Goal: Complete application form: Complete application form

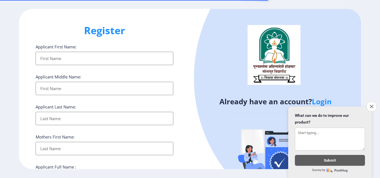
select select
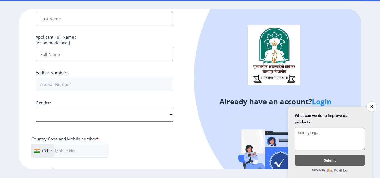
scroll to position [227, 0]
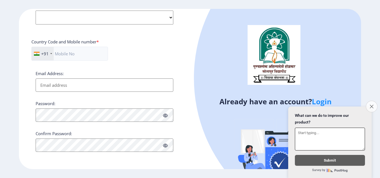
click at [374, 104] on button "Close survey" at bounding box center [371, 107] width 12 height 12
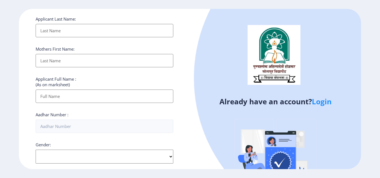
scroll to position [0, 0]
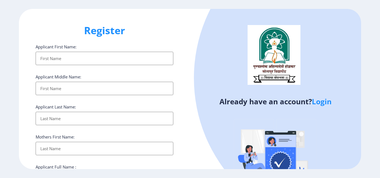
click at [136, 64] on input "Applicant First Name:" at bounding box center [105, 58] width 138 height 13
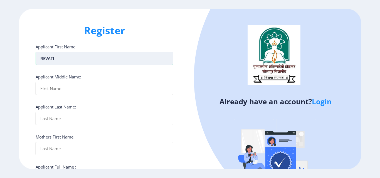
type input "REVATI"
type input "BHASKAR"
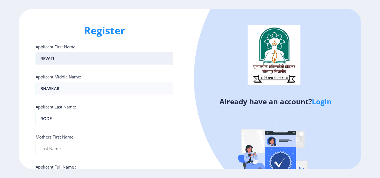
type input "RODE"
type input "[DEMOGRAPHIC_DATA]"
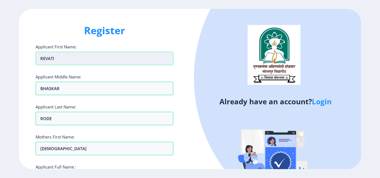
scroll to position [95, 0]
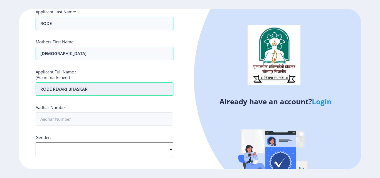
click at [67, 88] on input "RODE REVARI BHASKAR" at bounding box center [105, 88] width 138 height 13
click at [63, 90] on input "RODE REVARI BHASKAR" at bounding box center [105, 88] width 138 height 13
click at [64, 90] on input "RODE REVARI BHASKAR" at bounding box center [105, 88] width 138 height 13
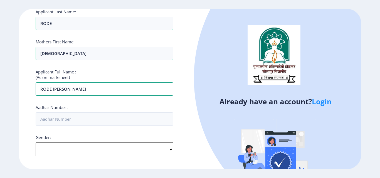
type input "RODE [PERSON_NAME]"
click at [79, 101] on div "Applicant First Name: [PERSON_NAME] Applicant Middle Name: BHASKAR Applicant La…" at bounding box center [105, 116] width 138 height 335
click at [75, 118] on input "Aadhar Number :" at bounding box center [105, 118] width 138 height 13
type input "279994884179"
click at [68, 153] on select "Select Gender [DEMOGRAPHIC_DATA] [DEMOGRAPHIC_DATA] Other" at bounding box center [105, 149] width 138 height 14
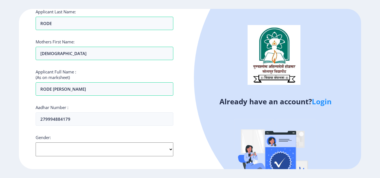
select select "[DEMOGRAPHIC_DATA]"
click at [36, 142] on select "Select Gender [DEMOGRAPHIC_DATA] [DEMOGRAPHIC_DATA] Other" at bounding box center [105, 149] width 138 height 14
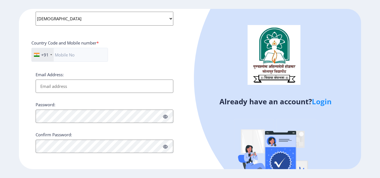
scroll to position [227, 0]
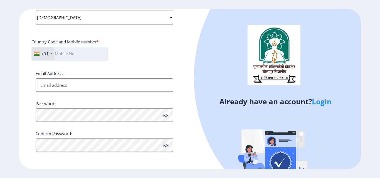
click at [78, 54] on input "text" at bounding box center [69, 54] width 76 height 14
type input "8766043632"
click at [79, 85] on input "Email Address:" at bounding box center [105, 84] width 138 height 13
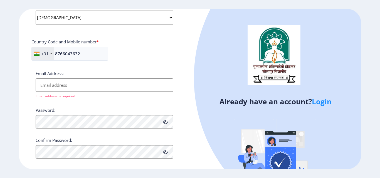
click at [43, 85] on input "Email Address:" at bounding box center [105, 84] width 138 height 13
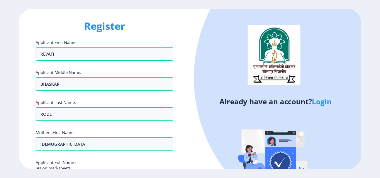
scroll to position [146, 0]
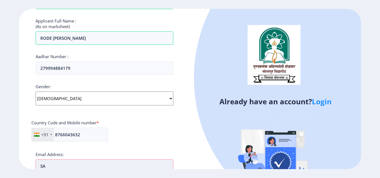
type input "S"
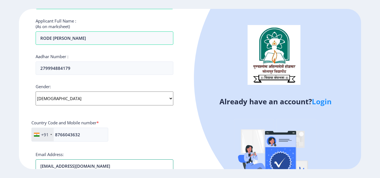
scroll to position [201, 0]
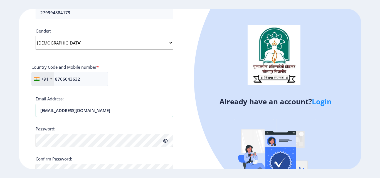
type input "[EMAIL_ADDRESS][DOMAIN_NAME]"
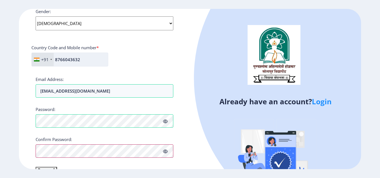
scroll to position [233, 0]
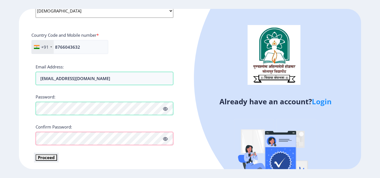
click at [47, 157] on button "Proceed" at bounding box center [46, 157] width 21 height 6
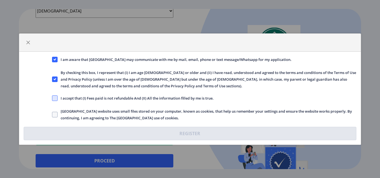
click at [55, 97] on span at bounding box center [55, 98] width 6 height 6
click at [52, 98] on input "I accept that (I) Fees paid is not refundable And (II) All the information fill…" at bounding box center [52, 98] width 0 height 0
checkbox input "true"
click at [55, 115] on span at bounding box center [55, 115] width 6 height 6
click at [52, 114] on input "[GEOGRAPHIC_DATA] website uses small files stored on your computer, known as co…" at bounding box center [52, 114] width 0 height 0
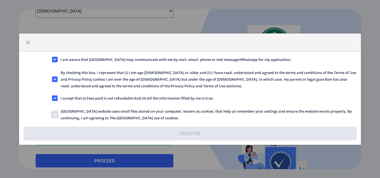
checkbox input "true"
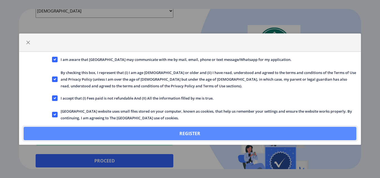
click at [174, 134] on button "Register" at bounding box center [190, 133] width 332 height 13
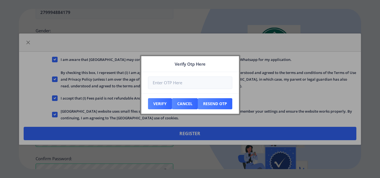
scroll to position [265, 0]
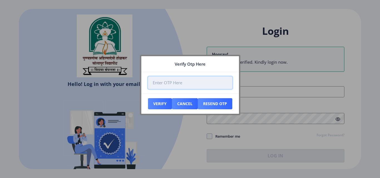
click at [208, 86] on input "number" at bounding box center [190, 82] width 84 height 13
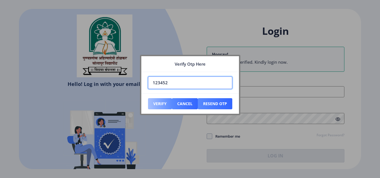
type input "123452"
click at [159, 100] on button "Verify" at bounding box center [160, 103] width 24 height 11
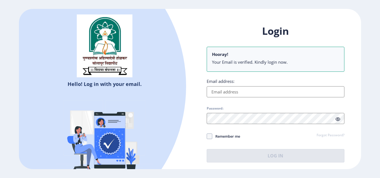
click at [276, 91] on input "Email address:" at bounding box center [275, 91] width 138 height 11
type input "[EMAIL_ADDRESS][DOMAIN_NAME]"
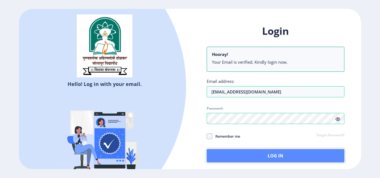
click at [263, 153] on button "Log In" at bounding box center [275, 155] width 138 height 13
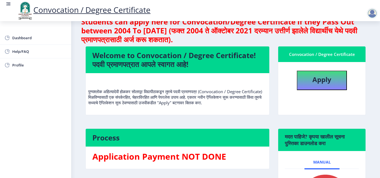
scroll to position [8, 0]
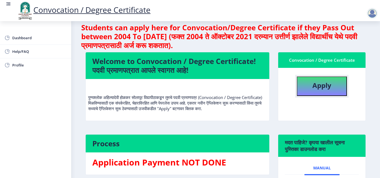
click at [320, 87] on b "Apply" at bounding box center [321, 85] width 19 height 9
select select
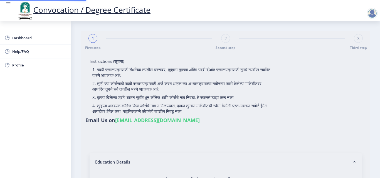
type input "RODE [PERSON_NAME]"
type input "[DEMOGRAPHIC_DATA]"
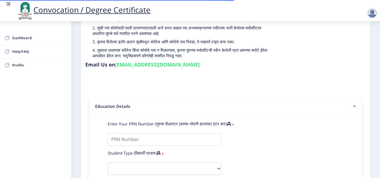
scroll to position [139, 0]
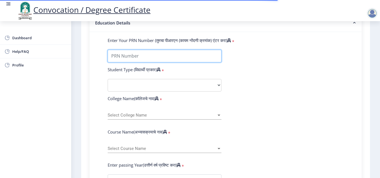
click at [151, 54] on input "Enter Your PRN Number (तुमचा पीआरएन (कायम नोंदणी क्रमांक) एंटर करा)" at bounding box center [165, 56] width 114 height 13
type input "2013032500203533"
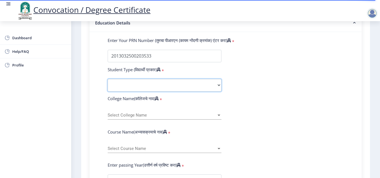
click at [164, 90] on select "Select Student Type Regular External" at bounding box center [165, 85] width 114 height 13
select select "Regular"
click at [108, 79] on select "Select Student Type Regular External" at bounding box center [165, 85] width 114 height 13
click at [134, 114] on span "Select College Name" at bounding box center [162, 115] width 109 height 5
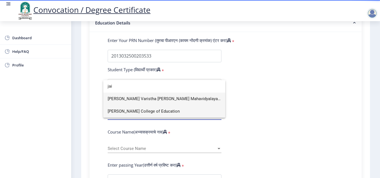
type input "jai"
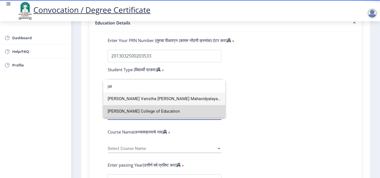
click at [187, 109] on span "[PERSON_NAME] College of Education" at bounding box center [164, 111] width 113 height 13
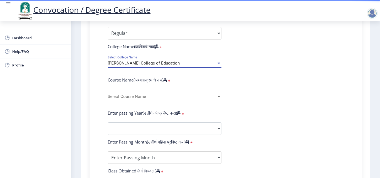
scroll to position [194, 0]
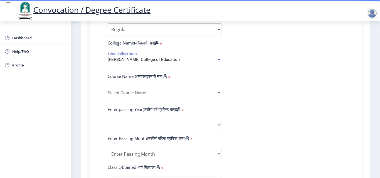
click at [137, 90] on div "Select Course Name Select Course Name" at bounding box center [165, 92] width 114 height 12
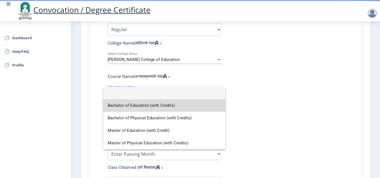
click at [166, 105] on span "Bachelor of Education (with Credits)" at bounding box center [164, 105] width 113 height 13
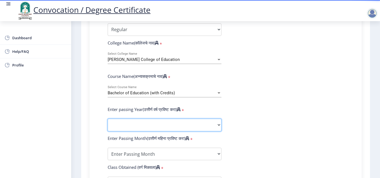
click at [166, 122] on select "2025 2024 2023 2022 2021 2020 2019 2018 2017 2016 2015 2014 2013 2012 2011 2010…" at bounding box center [165, 125] width 114 height 13
select select "2014"
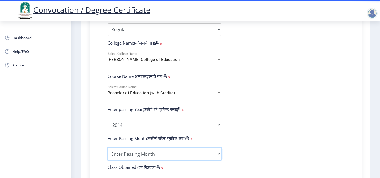
click at [173, 154] on select "Enter Passing Month March April May October November December" at bounding box center [165, 154] width 114 height 13
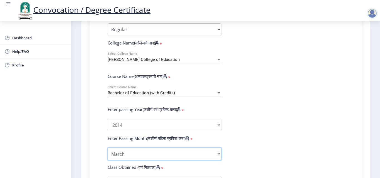
click at [173, 154] on select "Enter Passing Month March April May October November December" at bounding box center [165, 154] width 114 height 13
select select "May"
click at [173, 154] on select "Enter Passing Month March April May October November December" at bounding box center [165, 154] width 114 height 13
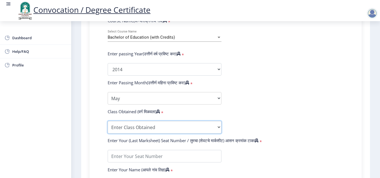
click at [162, 126] on select "Enter Class Obtained FIRST CLASS WITH DISTINCTION FIRST CLASS HIGHER SECOND CLA…" at bounding box center [165, 127] width 114 height 13
select select "SECOND CLASS"
click at [108, 121] on select "Enter Class Obtained FIRST CLASS WITH DISTINCTION FIRST CLASS HIGHER SECOND CLA…" at bounding box center [165, 127] width 114 height 13
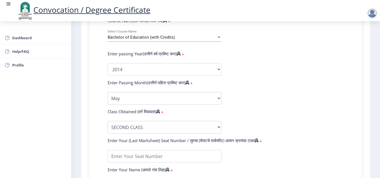
click at [306, 89] on form "Enter Your PRN Number (तुमचा पीआरएन (कायम नोंदणी क्रमांक) एंटर करा) * Student T…" at bounding box center [225, 73] width 244 height 294
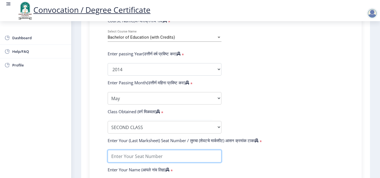
click at [140, 156] on input "textarea" at bounding box center [165, 156] width 114 height 13
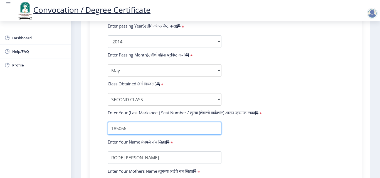
scroll to position [364, 0]
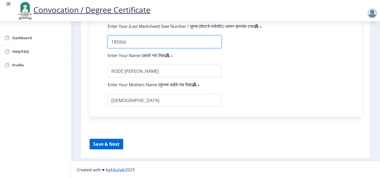
type input "185066"
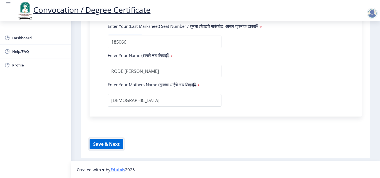
click at [106, 144] on button "Save & Next" at bounding box center [106, 144] width 34 height 11
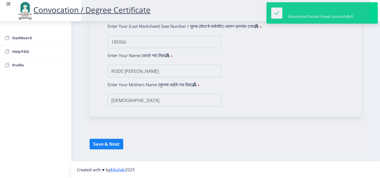
select select
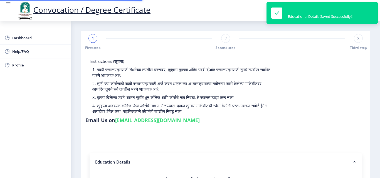
type input "2013032500203533"
select select "Regular"
select select "2014"
select select "May"
select select "SECOND CLASS"
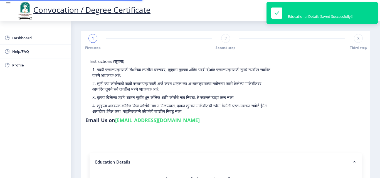
type input "185066"
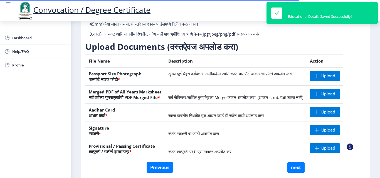
scroll to position [83, 0]
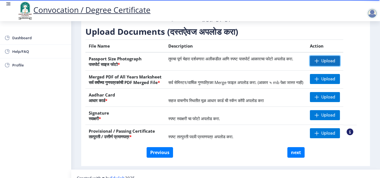
click at [335, 64] on span "Upload" at bounding box center [328, 61] width 14 height 6
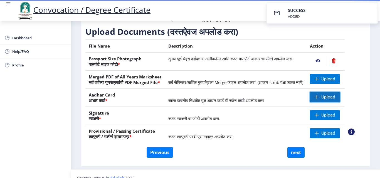
click at [329, 100] on span "Upload" at bounding box center [328, 97] width 14 height 6
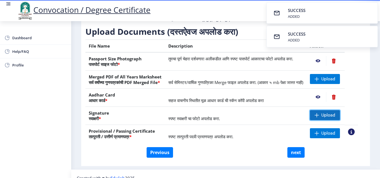
click at [327, 118] on span "Upload" at bounding box center [328, 115] width 14 height 6
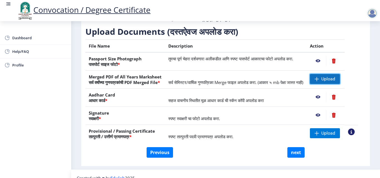
click at [325, 84] on span "Upload" at bounding box center [325, 79] width 30 height 10
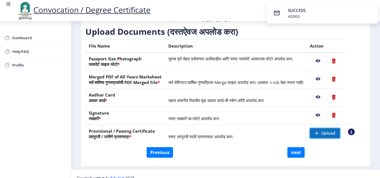
click at [328, 136] on span "Upload" at bounding box center [328, 133] width 14 height 6
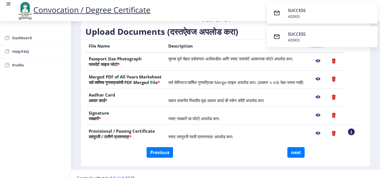
scroll to position [103, 0]
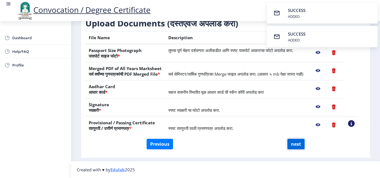
click at [293, 146] on button "next" at bounding box center [295, 144] width 17 height 11
select select
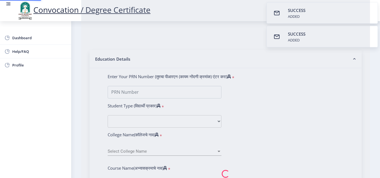
type input "RODE [PERSON_NAME]"
type input "[DEMOGRAPHIC_DATA]"
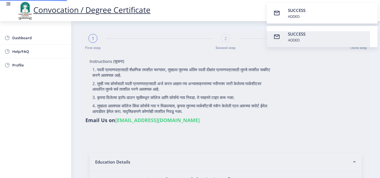
select select
type input "RODE [PERSON_NAME]"
type input "[DEMOGRAPHIC_DATA]"
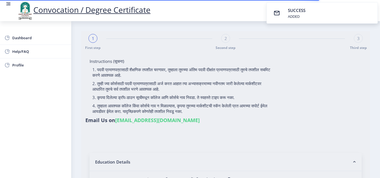
scroll to position [83, 0]
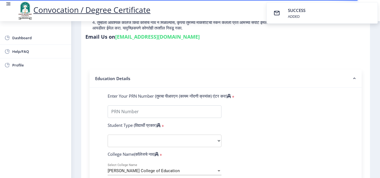
type input "2013032500203533"
select select "Regular"
select select "2014"
select select "May"
select select "SECOND CLASS"
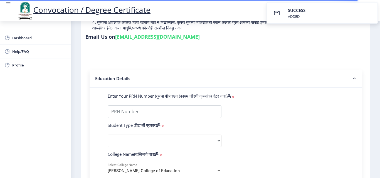
type input "185066"
select select
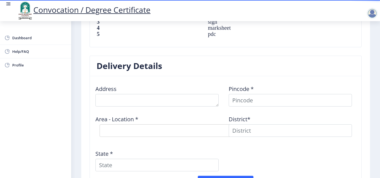
scroll to position [417, 0]
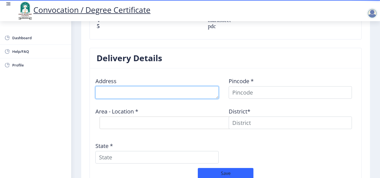
click at [164, 94] on textarea at bounding box center [156, 92] width 123 height 13
type textarea "AP SHELGAON R"
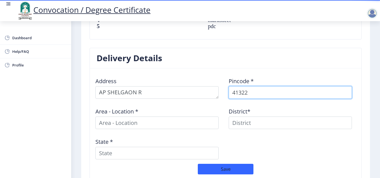
type input "413222"
select select
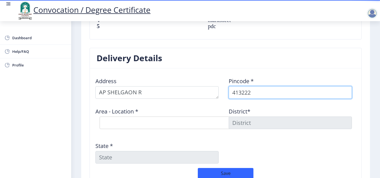
type input "413222"
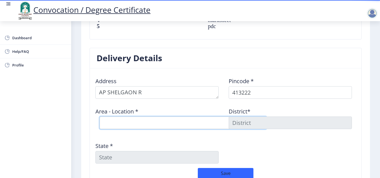
click at [120, 123] on select "Select Area Location [GEOGRAPHIC_DATA] B.O Darfalbibi B.O Darfalgavadi [PERSON_…" at bounding box center [182, 122] width 167 height 13
select select "12: Object"
click at [99, 116] on select "Select Area Location [GEOGRAPHIC_DATA] B.O Darfalbibi B.O Darfalgavadi [PERSON_…" at bounding box center [182, 122] width 167 height 13
type input "SOLAPUR"
type input "[GEOGRAPHIC_DATA]"
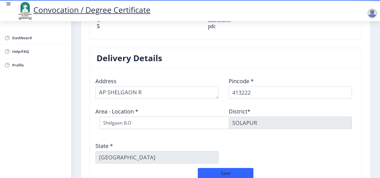
click at [231, 149] on div "Address Pincode * 413222 Area - Location * Select Area Location [GEOGRAPHIC_DAT…" at bounding box center [225, 120] width 266 height 95
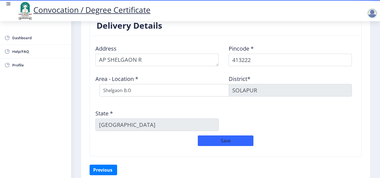
scroll to position [475, 0]
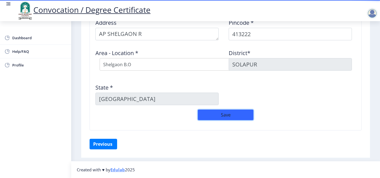
click at [225, 116] on button "Save" at bounding box center [226, 114] width 56 height 11
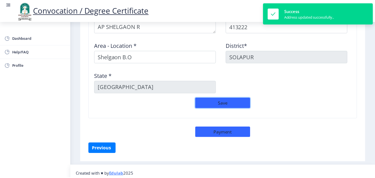
scroll to position [487, 0]
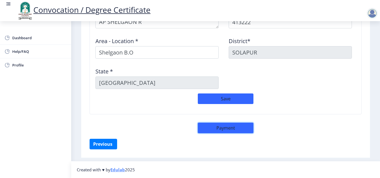
click at [236, 126] on button "Payment" at bounding box center [226, 128] width 56 height 11
select select "sealed"
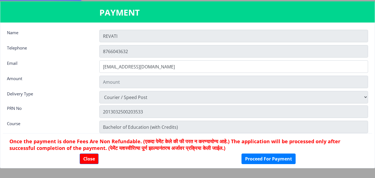
type input "2885"
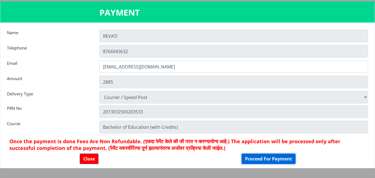
click at [257, 156] on button "Proceed For Payment" at bounding box center [269, 158] width 54 height 11
